Goal: Obtain resource: Obtain resource

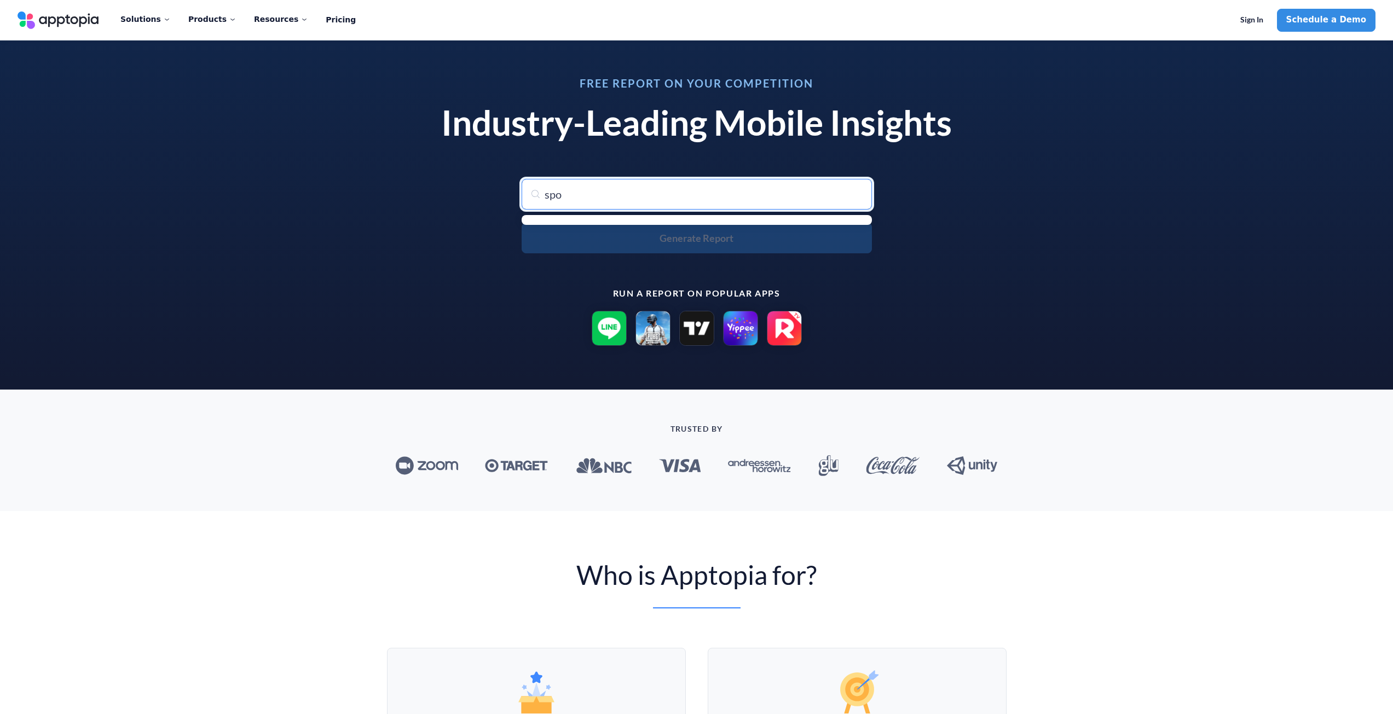
type input "spot"
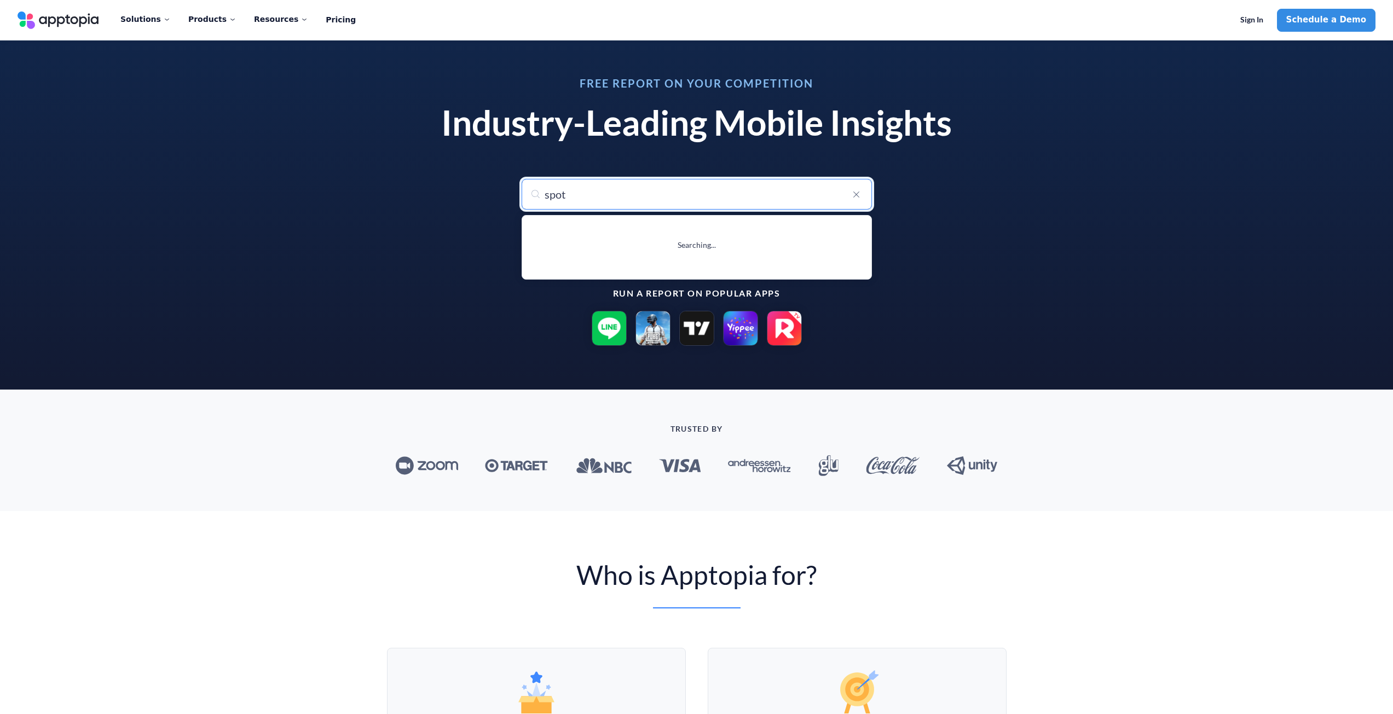
type input "spotify: Music and Podcasts"
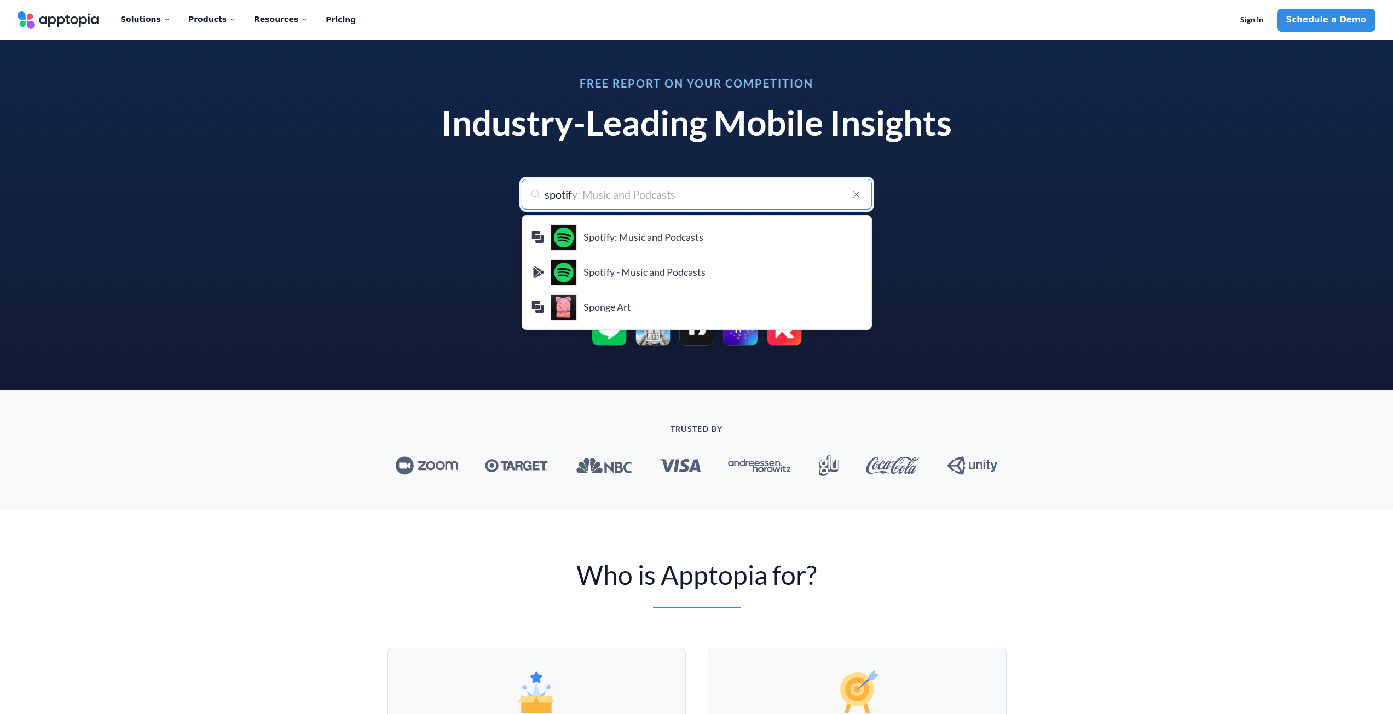
type input "spotify"
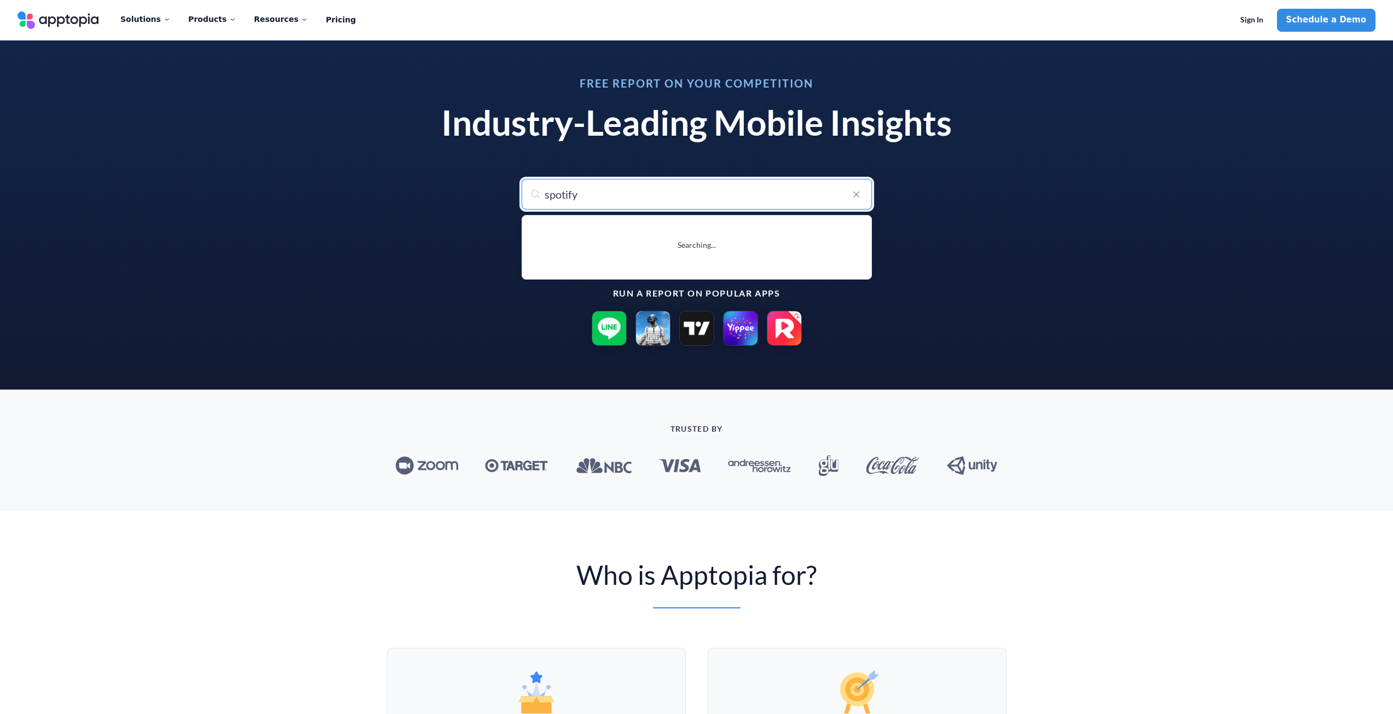
type input "spotify: Music and Podcasts"
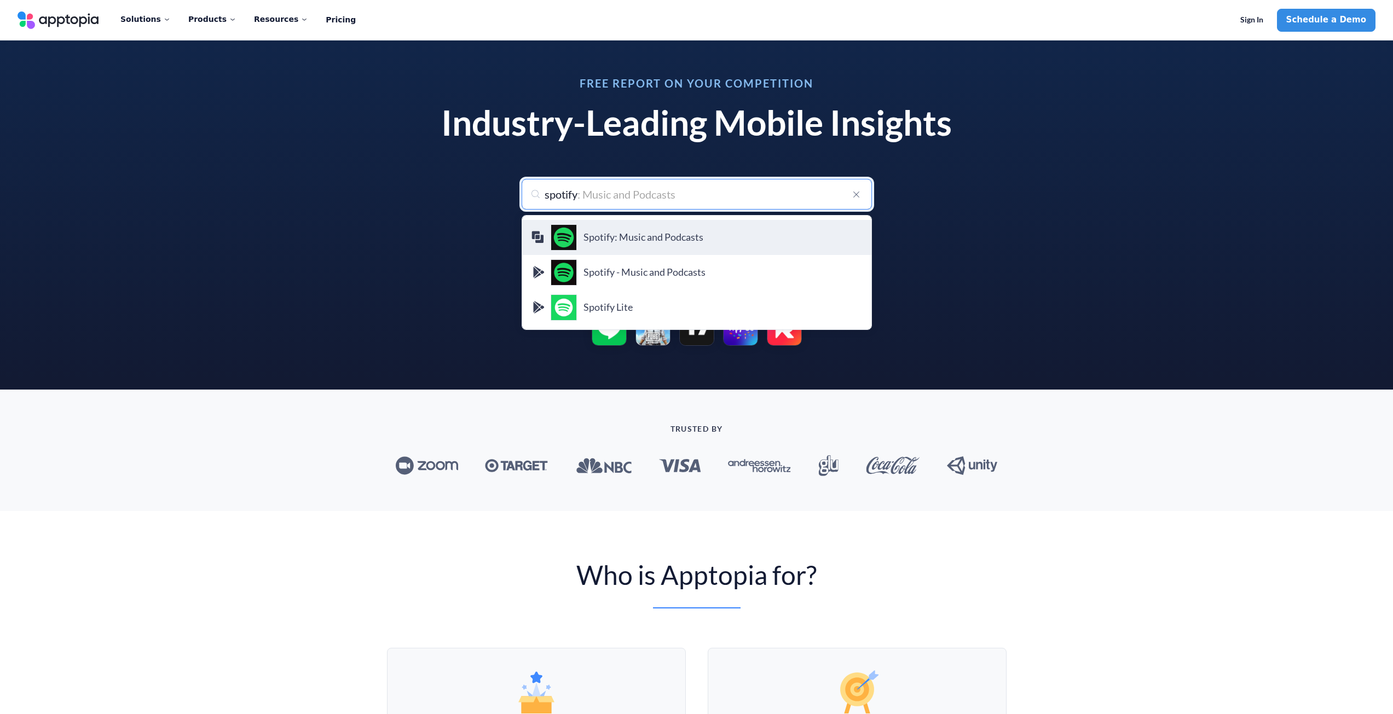
click at [695, 243] on h4 "Spotify: Music and Podcasts" at bounding box center [723, 238] width 279 height 12
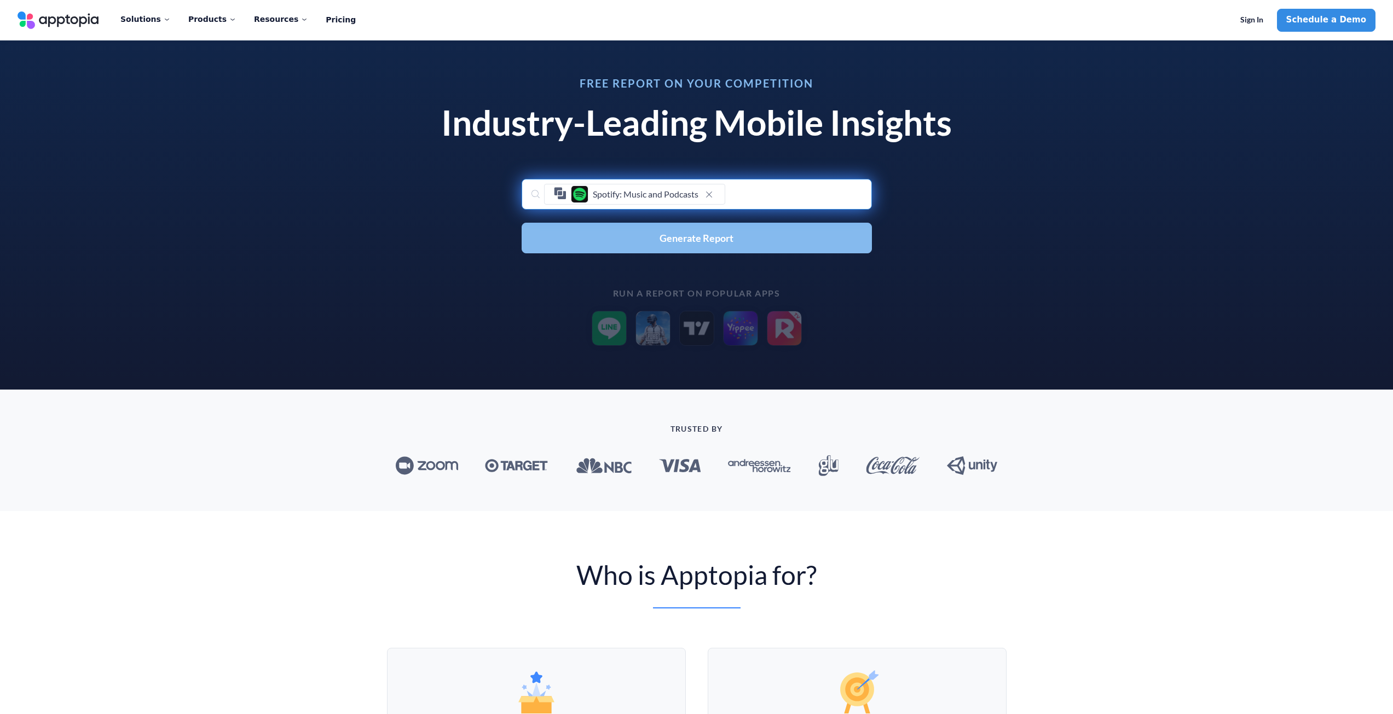
click at [740, 243] on button "Generate Report" at bounding box center [697, 238] width 350 height 31
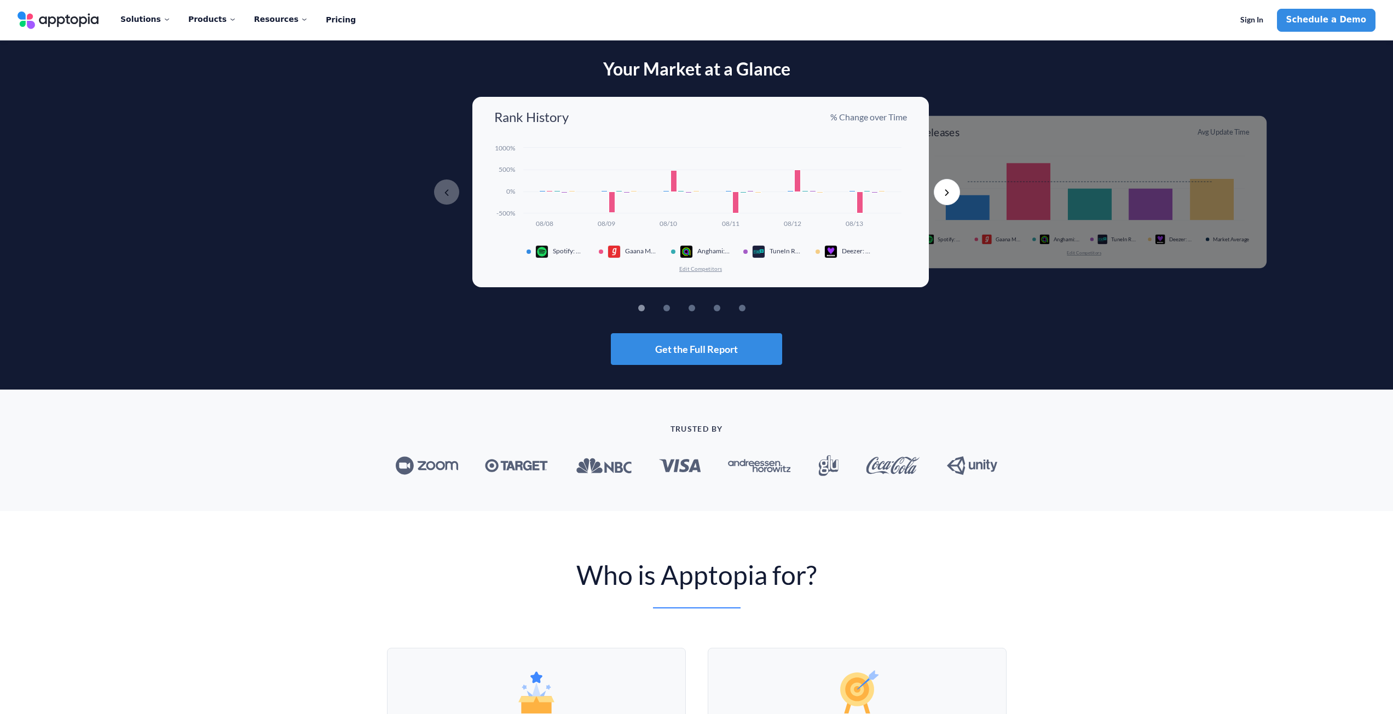
click at [680, 307] on button "2" at bounding box center [683, 308] width 7 height 7
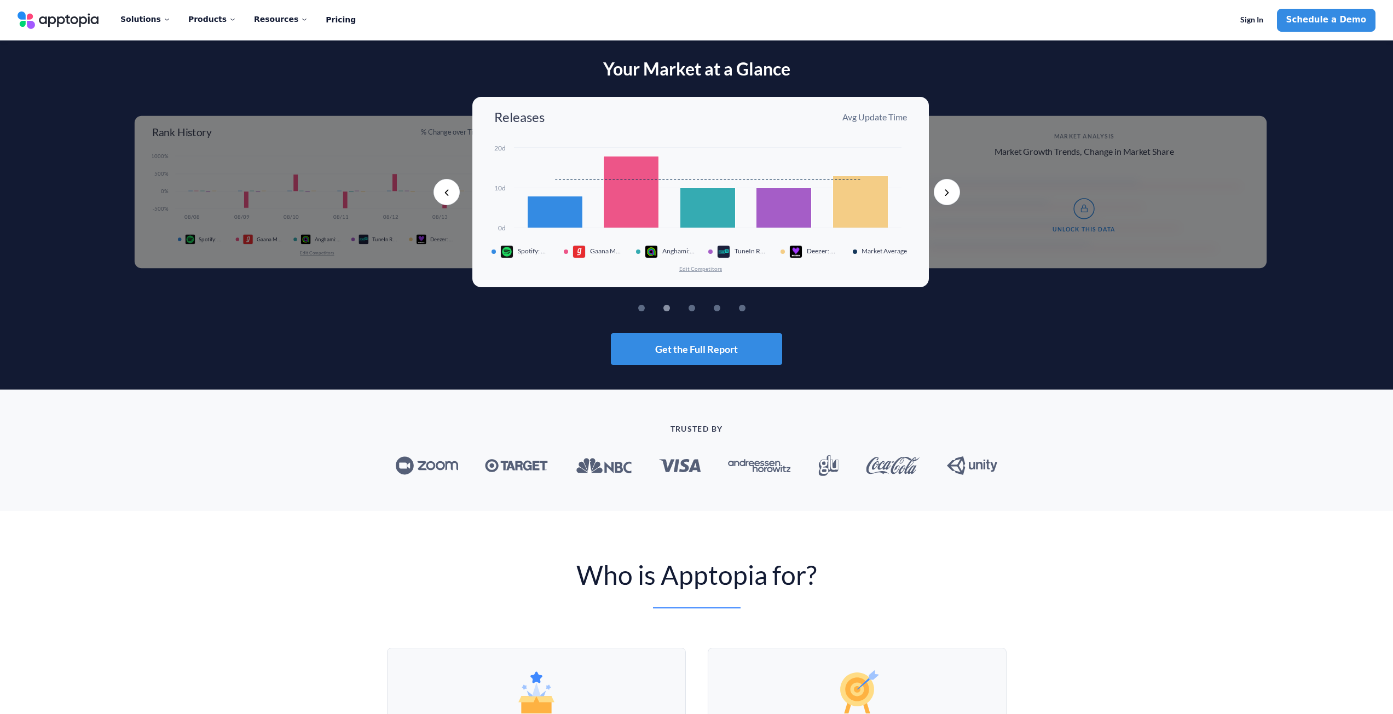
click at [689, 309] on li "3" at bounding box center [697, 308] width 16 height 7
click at [730, 309] on button "4" at bounding box center [733, 308] width 7 height 7
